Goal: Transaction & Acquisition: Purchase product/service

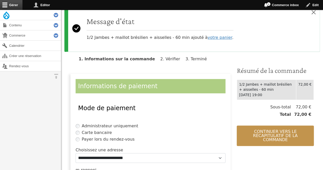
scroll to position [62, 0]
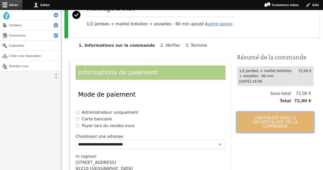
click at [260, 121] on button "Continuer vers le récapitulatif de la commande" at bounding box center [275, 122] width 77 height 20
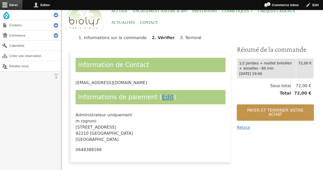
scroll to position [24, 0]
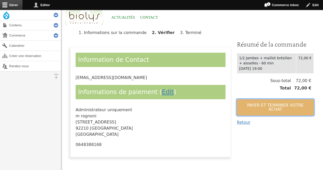
click at [275, 105] on button "Payer et terminer votre achat" at bounding box center [275, 107] width 77 height 16
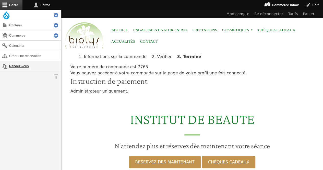
click at [16, 63] on link "Rendez-vous" at bounding box center [30, 66] width 61 height 10
